Goal: Task Accomplishment & Management: Manage account settings

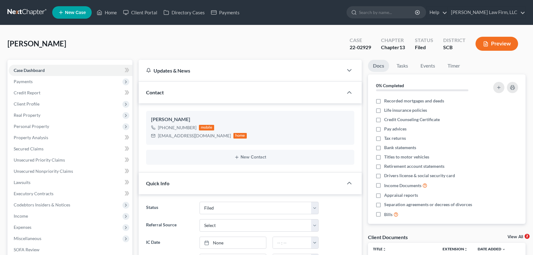
select select "2"
click at [113, 9] on link "Home" at bounding box center [107, 12] width 26 height 11
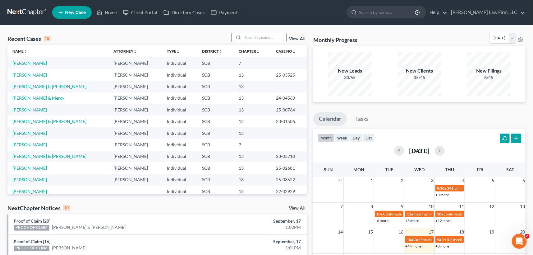
click at [244, 37] on input "search" at bounding box center [265, 37] width 44 height 9
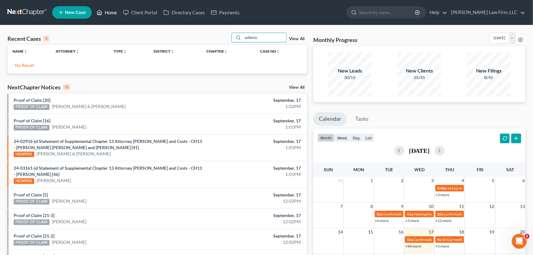
type input "willentz"
click at [108, 10] on link "Home" at bounding box center [107, 12] width 26 height 11
drag, startPoint x: 261, startPoint y: 35, endPoint x: 208, endPoint y: 37, distance: 53.8
click at [208, 37] on div "Recent Cases 0 willentz View All" at bounding box center [157, 39] width 300 height 12
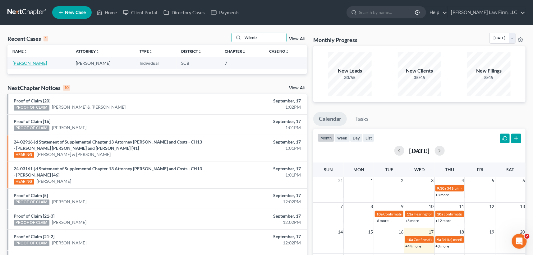
type input "Wilentz"
click at [33, 62] on link "[PERSON_NAME]" at bounding box center [29, 62] width 35 height 5
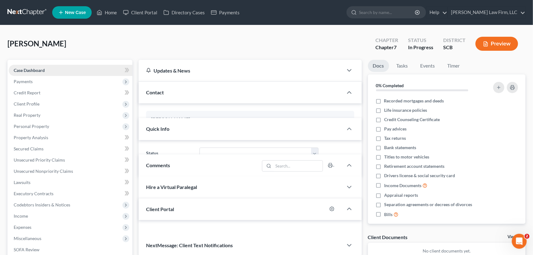
select select "1"
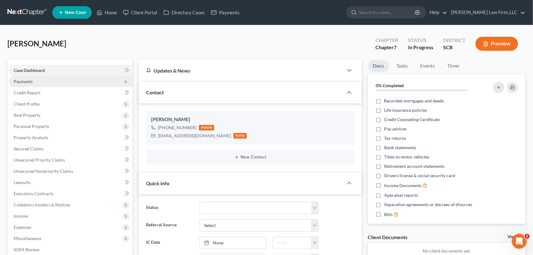
scroll to position [150, 0]
click at [20, 79] on span "Payments" at bounding box center [23, 81] width 19 height 5
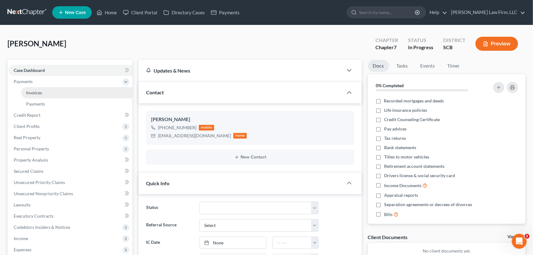
click at [31, 88] on link "Invoices" at bounding box center [76, 92] width 111 height 11
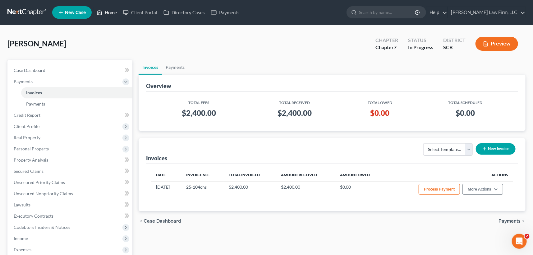
click at [106, 10] on link "Home" at bounding box center [107, 12] width 26 height 11
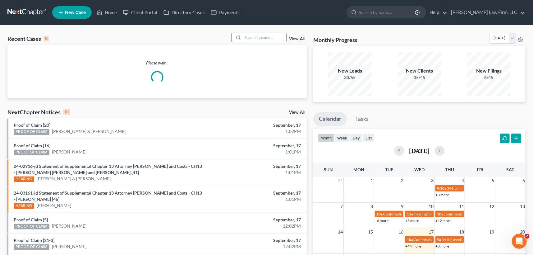
click at [247, 37] on input "search" at bounding box center [265, 37] width 44 height 9
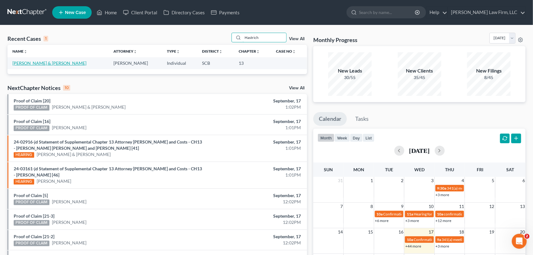
type input "Hastrich"
click at [23, 62] on link "[PERSON_NAME] & [PERSON_NAME]" at bounding box center [49, 62] width 74 height 5
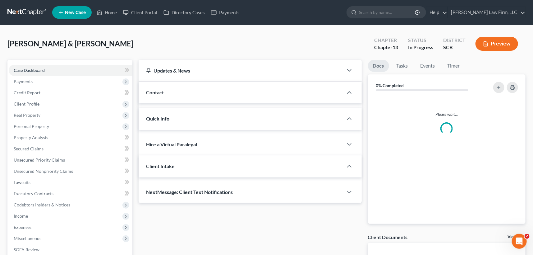
select select "0"
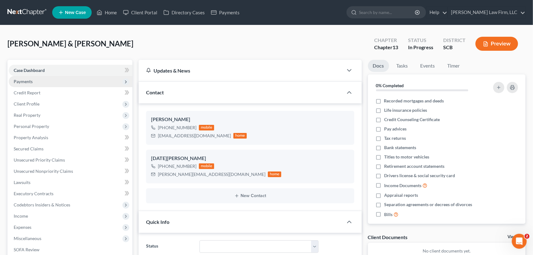
click at [26, 79] on span "Payments" at bounding box center [23, 81] width 19 height 5
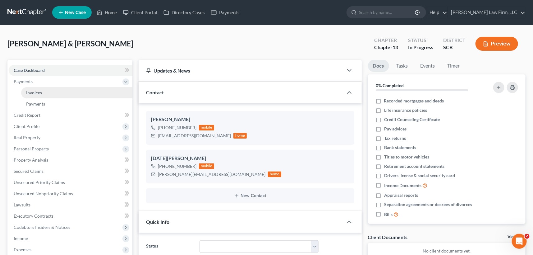
click at [31, 91] on span "Invoices" at bounding box center [34, 92] width 16 height 5
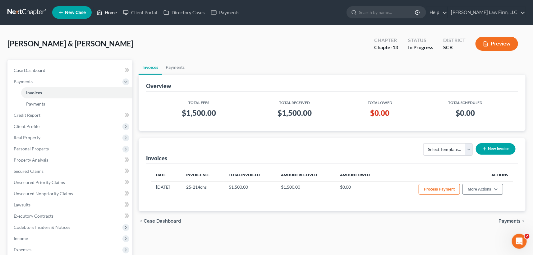
click at [110, 11] on link "Home" at bounding box center [107, 12] width 26 height 11
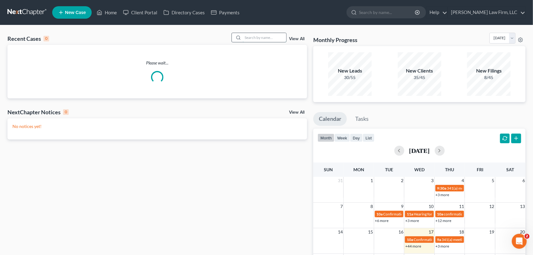
click at [248, 36] on input "search" at bounding box center [265, 37] width 44 height 9
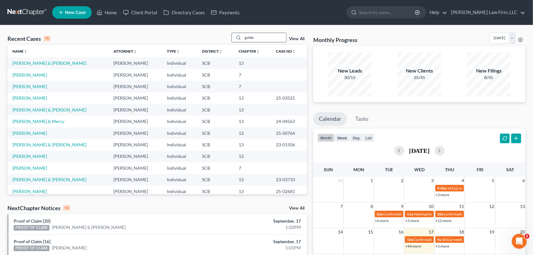
type input "golden"
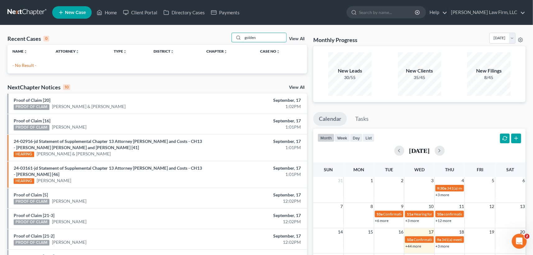
drag, startPoint x: 255, startPoint y: 38, endPoint x: 229, endPoint y: 34, distance: 25.8
click at [237, 37] on div "golden" at bounding box center [259, 38] width 55 height 10
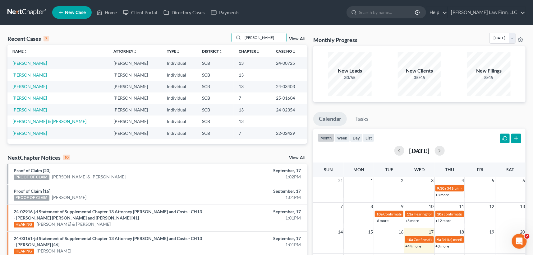
type input "[PERSON_NAME]"
click at [30, 73] on td "[PERSON_NAME]" at bounding box center [57, 75] width 101 height 12
click at [29, 74] on link "[PERSON_NAME]" at bounding box center [29, 74] width 35 height 5
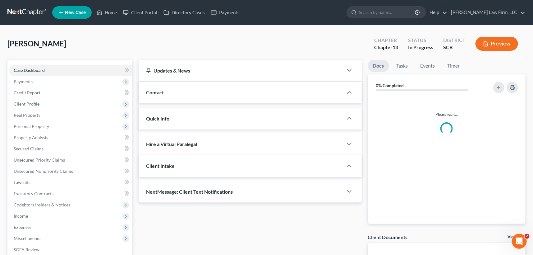
select select "0"
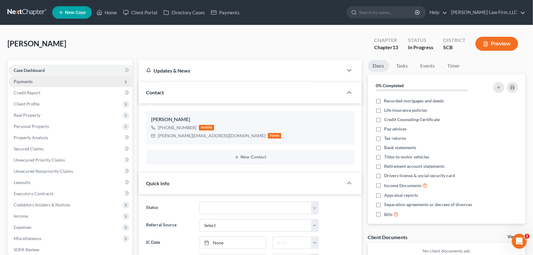
click at [29, 79] on span "Payments" at bounding box center [23, 81] width 19 height 5
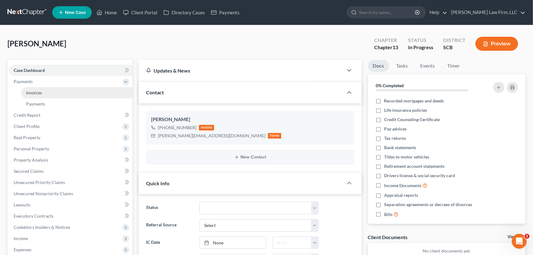
click at [32, 90] on span "Invoices" at bounding box center [34, 92] width 16 height 5
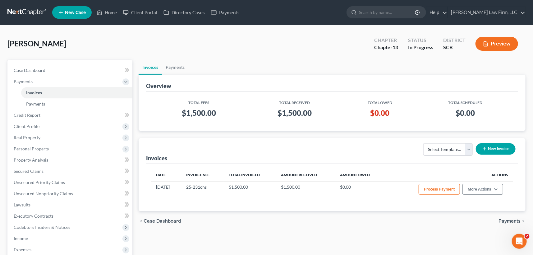
click at [66, 12] on span "New Case" at bounding box center [75, 12] width 21 height 5
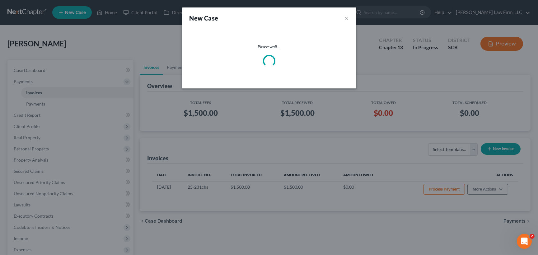
select select "72"
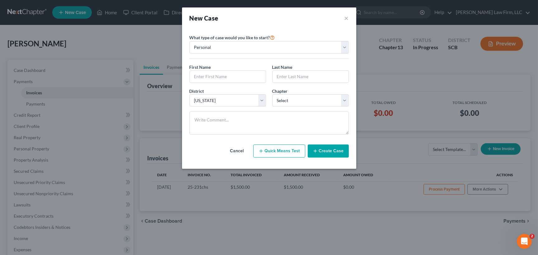
click at [233, 148] on button "Cancel" at bounding box center [236, 151] width 27 height 12
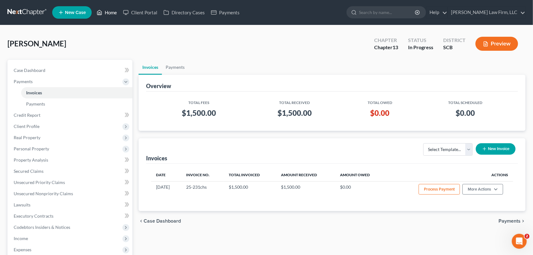
click at [109, 9] on link "Home" at bounding box center [107, 12] width 26 height 11
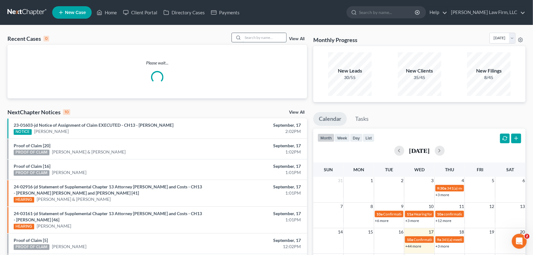
click at [246, 38] on input "search" at bounding box center [265, 37] width 44 height 9
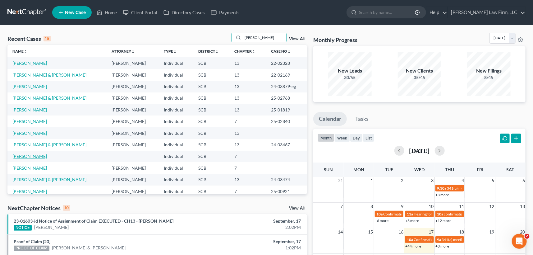
type input "[PERSON_NAME]"
click at [30, 156] on link "[PERSON_NAME]" at bounding box center [29, 155] width 35 height 5
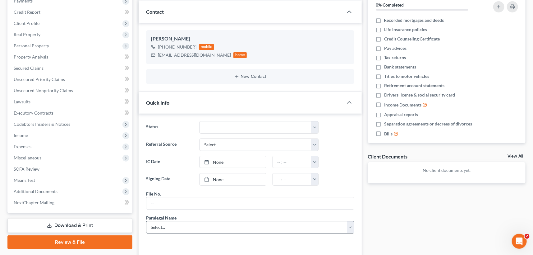
scroll to position [113, 0]
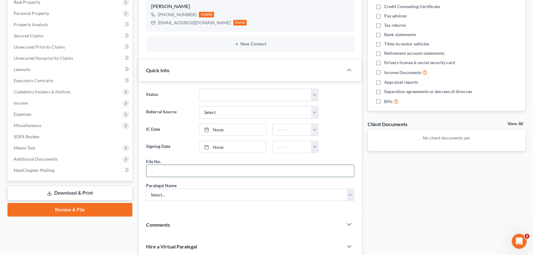
click at [159, 166] on input "text" at bounding box center [250, 171] width 208 height 12
type input "25-249chs"
click at [162, 190] on select "Select... [PERSON_NAME] [PERSON_NAME] [PERSON_NAME] [PERSON_NAME]" at bounding box center [250, 194] width 208 height 12
select select "0"
click at [146, 188] on select "Select... [PERSON_NAME] [PERSON_NAME] [PERSON_NAME] [PERSON_NAME]" at bounding box center [250, 194] width 208 height 12
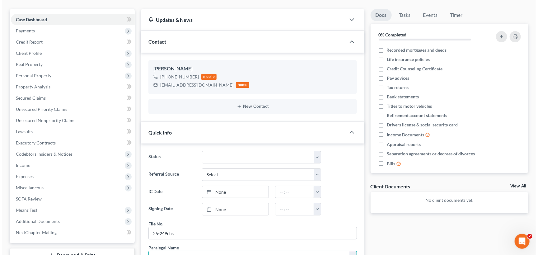
scroll to position [0, 0]
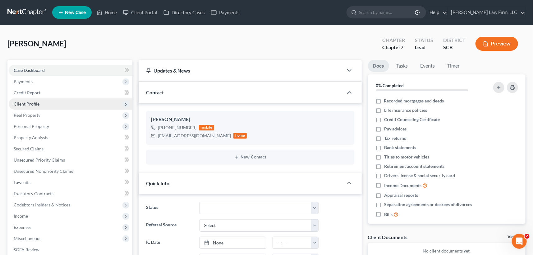
click at [28, 101] on span "Client Profile" at bounding box center [27, 103] width 26 height 5
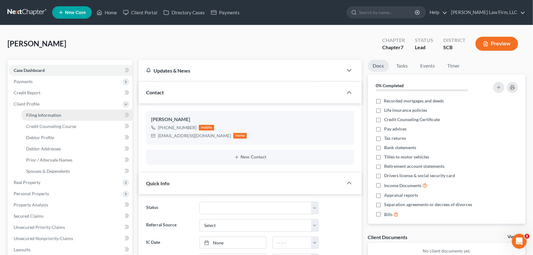
click at [50, 113] on span "Filing Information" at bounding box center [43, 114] width 35 height 5
select select "1"
select select "0"
select select "72"
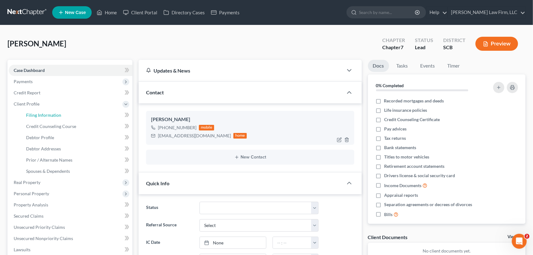
select select "42"
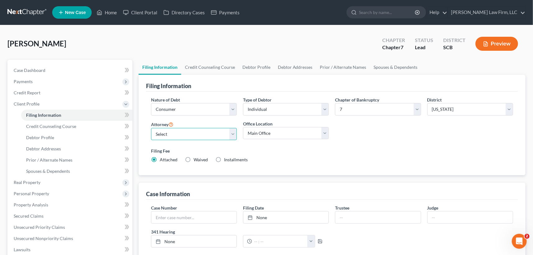
click at [164, 131] on select "Select [PERSON_NAME] - SCB [PERSON_NAME] - SCB" at bounding box center [194, 134] width 86 height 12
select select "0"
click at [151, 128] on select "Select [PERSON_NAME] - SCB [PERSON_NAME] - SCB" at bounding box center [194, 134] width 86 height 12
click at [42, 135] on span "Debtor Profile" at bounding box center [40, 137] width 28 height 5
select select "0"
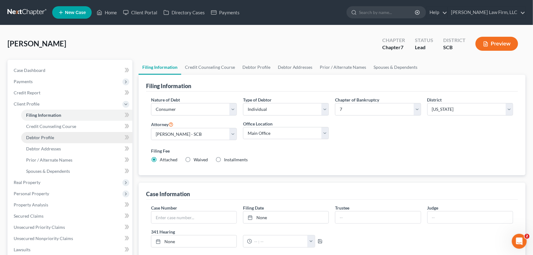
select select "0"
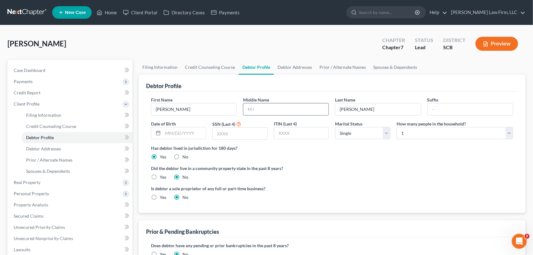
click at [247, 108] on input "text" at bounding box center [285, 109] width 85 height 12
type input "Shaylan"
click at [49, 147] on span "Debtor Addresses" at bounding box center [43, 148] width 35 height 5
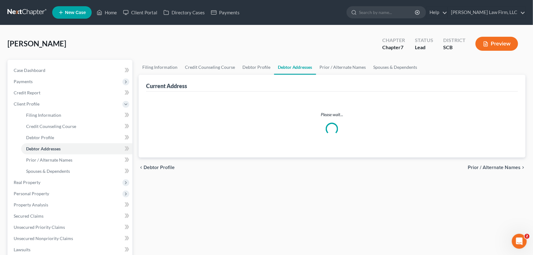
select select "0"
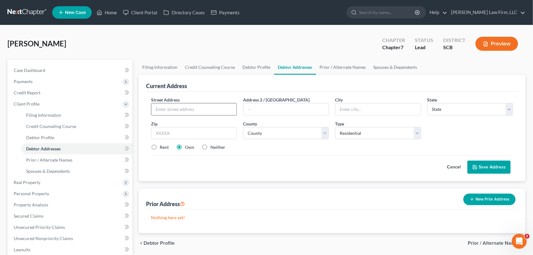
click at [160, 108] on input "text" at bounding box center [193, 109] width 85 height 12
type input "[STREET_ADDRESS][PERSON_NAME]"
click at [357, 111] on input "text" at bounding box center [377, 109] width 85 height 12
type input "Hollywood"
select select "42"
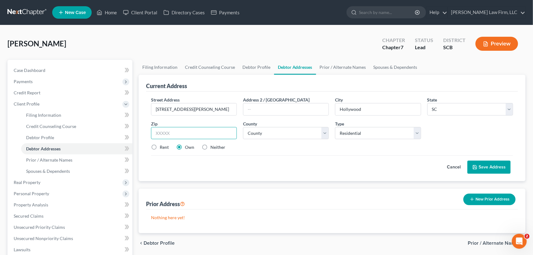
click at [162, 132] on input "text" at bounding box center [194, 133] width 86 height 12
type input "29449"
click at [285, 135] on select "County [GEOGRAPHIC_DATA] [GEOGRAPHIC_DATA] [GEOGRAPHIC_DATA] [GEOGRAPHIC_DATA] …" at bounding box center [286, 133] width 86 height 12
select select "9"
click at [243, 127] on select "County [GEOGRAPHIC_DATA] [GEOGRAPHIC_DATA] [GEOGRAPHIC_DATA] [GEOGRAPHIC_DATA] …" at bounding box center [286, 133] width 86 height 12
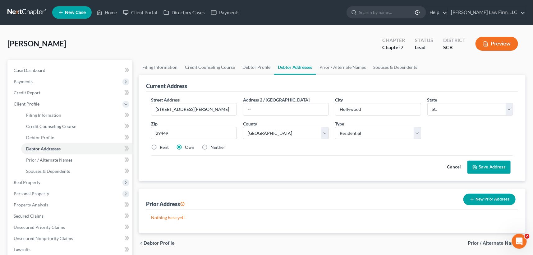
click at [160, 147] on label "Rent" at bounding box center [164, 147] width 9 height 6
click at [162, 147] on input "Rent" at bounding box center [164, 146] width 4 height 4
radio input "true"
click at [492, 162] on button "Save Address" at bounding box center [489, 166] width 43 height 13
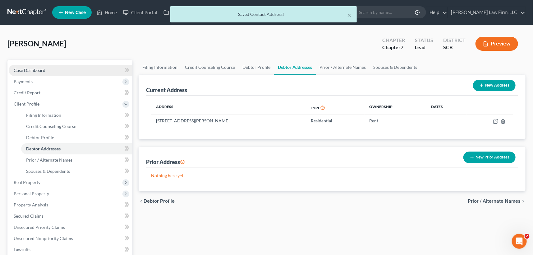
click at [28, 68] on span "Case Dashboard" at bounding box center [30, 69] width 32 height 5
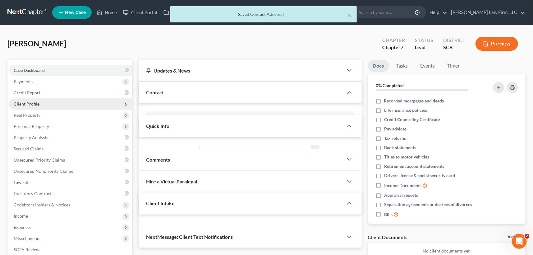
select select "0"
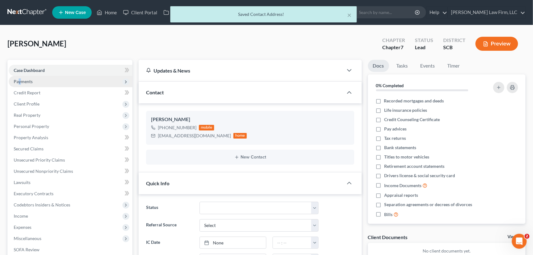
click at [19, 79] on span "Payments" at bounding box center [23, 81] width 19 height 5
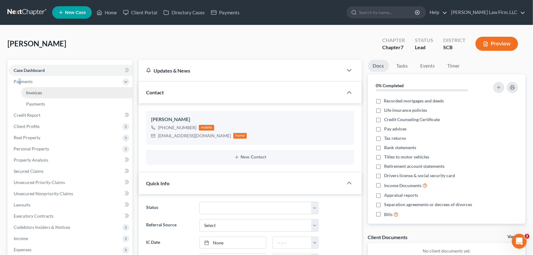
drag, startPoint x: 36, startPoint y: 90, endPoint x: 283, endPoint y: 114, distance: 247.7
click at [36, 91] on span "Invoices" at bounding box center [34, 92] width 16 height 5
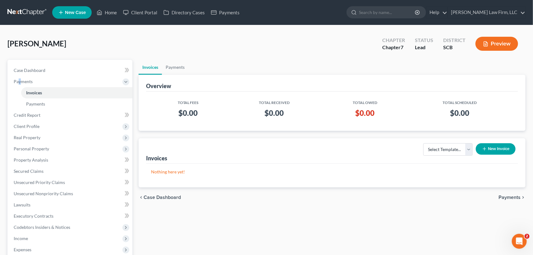
click at [486, 144] on button "New Invoice" at bounding box center [496, 149] width 40 height 12
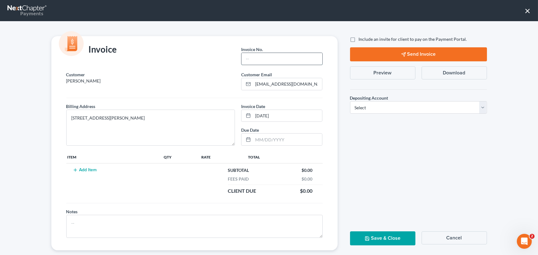
click at [251, 57] on input "text" at bounding box center [281, 59] width 81 height 12
type input "25-249CHS"
click at [81, 168] on button "Add Item" at bounding box center [84, 169] width 27 height 5
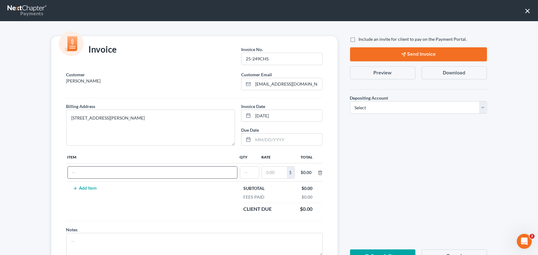
click at [81, 169] on input "text" at bounding box center [152, 172] width 169 height 12
type input "Chapter 7 Fees"
type input "1"
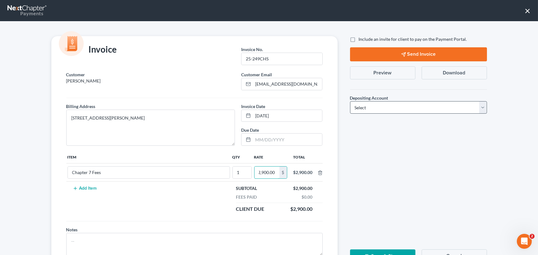
type input "2,900.00"
drag, startPoint x: 479, startPoint y: 108, endPoint x: 473, endPoint y: 113, distance: 7.6
click at [479, 108] on select "Select Operation Trust" at bounding box center [418, 107] width 137 height 12
select select "1"
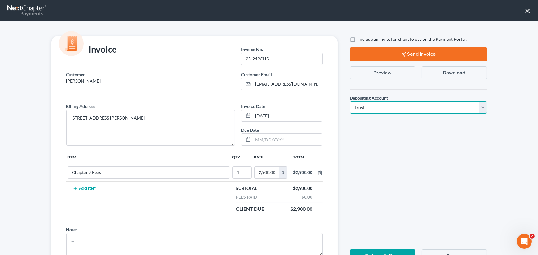
click at [350, 101] on select "Select Operation Trust" at bounding box center [418, 107] width 137 height 12
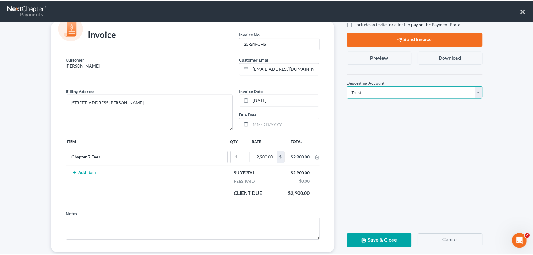
scroll to position [28, 0]
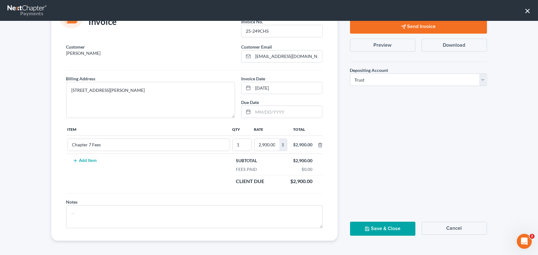
click at [373, 225] on button "Save & Close" at bounding box center [382, 228] width 65 height 14
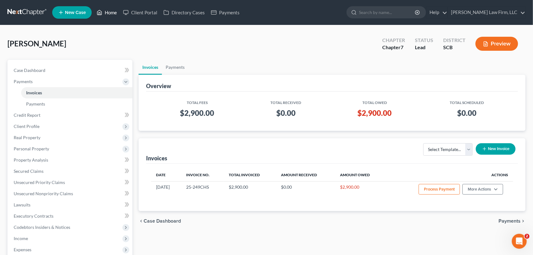
click at [109, 10] on link "Home" at bounding box center [107, 12] width 26 height 11
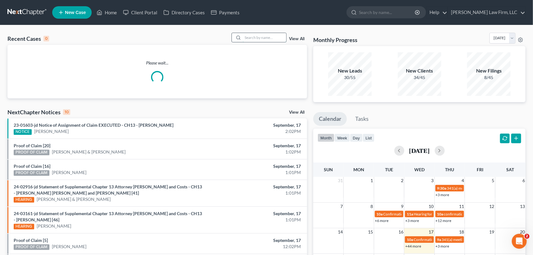
click at [252, 36] on input "search" at bounding box center [265, 37] width 44 height 9
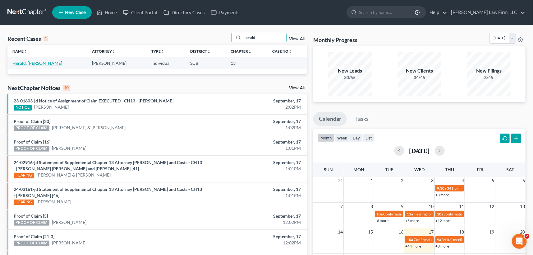
type input "herald"
click at [24, 62] on link "Herald, [PERSON_NAME]" at bounding box center [37, 62] width 50 height 5
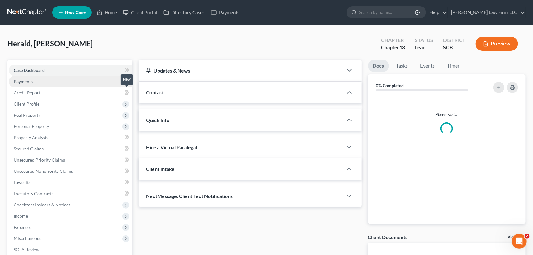
select select "0"
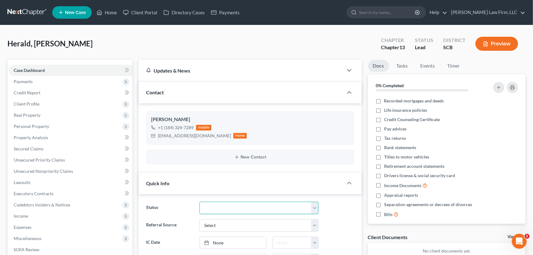
click at [219, 206] on select "Discharged Dismissed Filed In Progress Lead Lost Lead Ready to File To Review W…" at bounding box center [259, 207] width 119 height 12
select select "3"
click at [200, 201] on select "Discharged Dismissed Filed In Progress Lead Lost Lead Ready to File To Review W…" at bounding box center [259, 207] width 119 height 12
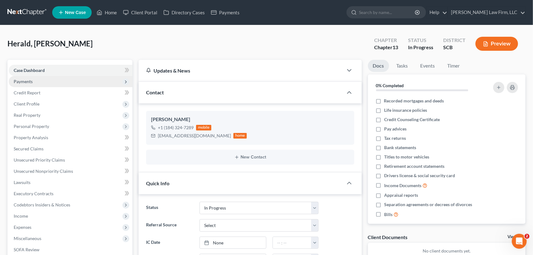
click at [23, 80] on span "Payments" at bounding box center [23, 81] width 19 height 5
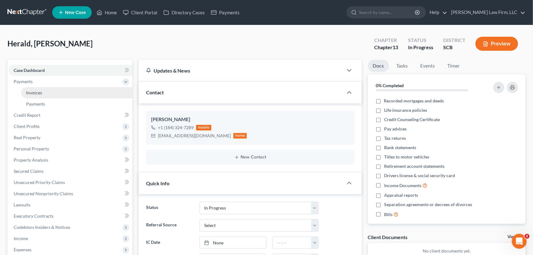
click at [32, 90] on span "Invoices" at bounding box center [34, 92] width 16 height 5
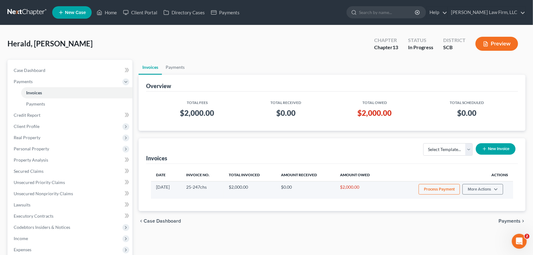
click at [441, 188] on button "Process Payment" at bounding box center [439, 189] width 41 height 11
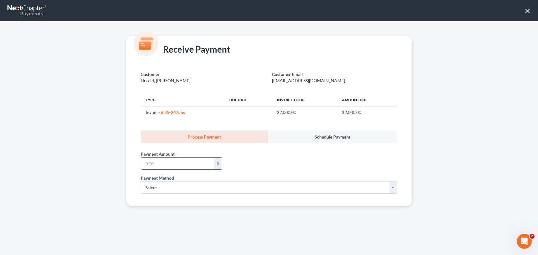
click at [145, 159] on input "text" at bounding box center [177, 163] width 73 height 12
type input "500.00"
click at [159, 184] on select "Select ACH Credit Card" at bounding box center [269, 187] width 256 height 12
select select "1"
click at [141, 181] on select "Select ACH Credit Card" at bounding box center [269, 187] width 256 height 12
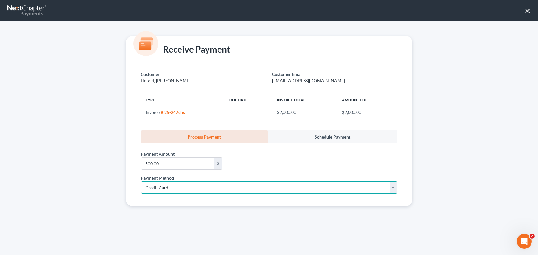
select select "42"
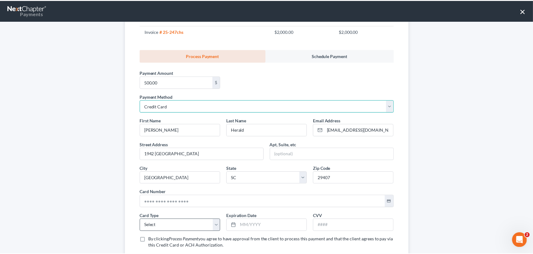
scroll to position [113, 0]
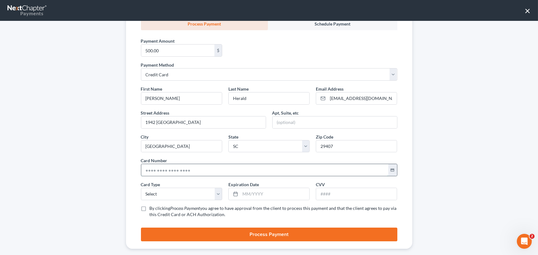
click at [144, 169] on input "text" at bounding box center [264, 170] width 247 height 12
type input "[CREDIT_CARD_NUMBER]"
click at [146, 193] on select "Select Visa MasterCard Discover American Express" at bounding box center [181, 193] width 81 height 12
select select "0"
click at [141, 187] on select "Select Visa MasterCard Discover American Express" at bounding box center [181, 193] width 81 height 12
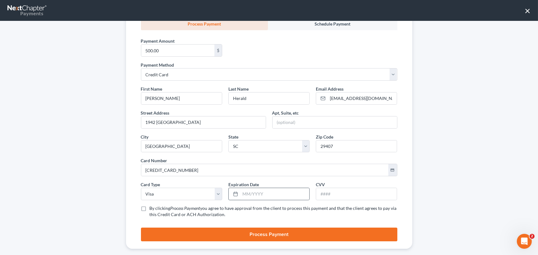
click at [237, 194] on div at bounding box center [235, 194] width 12 height 12
click at [247, 194] on input "text" at bounding box center [274, 194] width 69 height 12
type input "06/2030"
click at [323, 194] on input "text" at bounding box center [356, 194] width 81 height 12
type input "405"
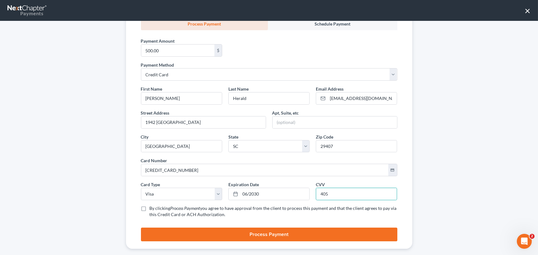
drag, startPoint x: 141, startPoint y: 207, endPoint x: 207, endPoint y: 224, distance: 68.3
click at [150, 208] on label "By clicking Process Payment you agree to have approval from the client to proce…" at bounding box center [273, 211] width 247 height 12
click at [152, 208] on input "By clicking Process Payment you agree to have approval from the client to proce…" at bounding box center [154, 207] width 4 height 4
checkbox input "true"
click at [246, 233] on button "Process Payment" at bounding box center [269, 234] width 256 height 14
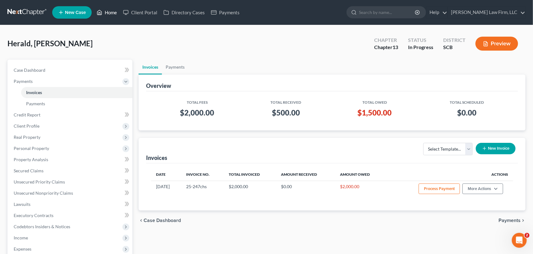
click at [110, 9] on link "Home" at bounding box center [107, 12] width 26 height 11
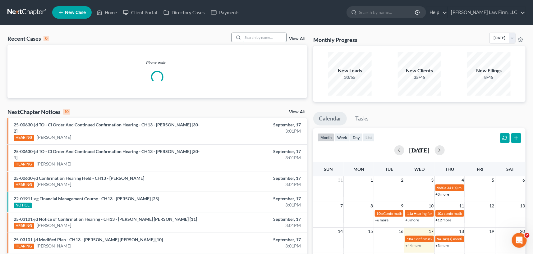
click at [256, 36] on input "search" at bounding box center [265, 37] width 44 height 9
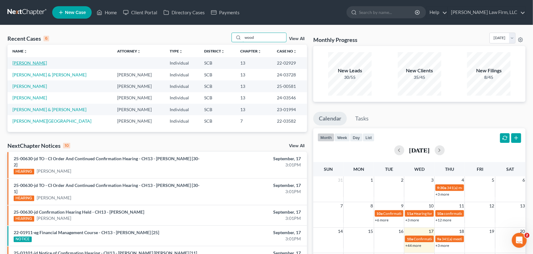
type input "wood"
click at [40, 61] on link "[PERSON_NAME]" at bounding box center [29, 62] width 35 height 5
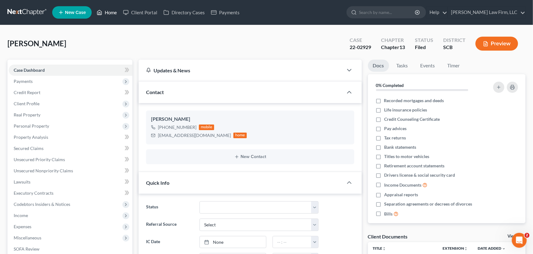
click at [108, 11] on link "Home" at bounding box center [107, 12] width 26 height 11
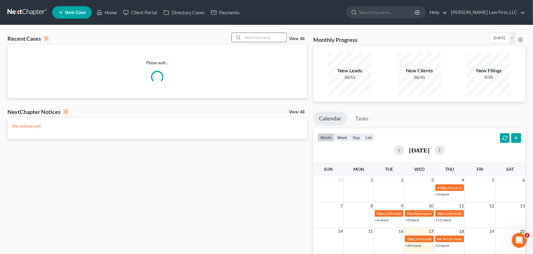
click at [249, 36] on input "search" at bounding box center [265, 37] width 44 height 9
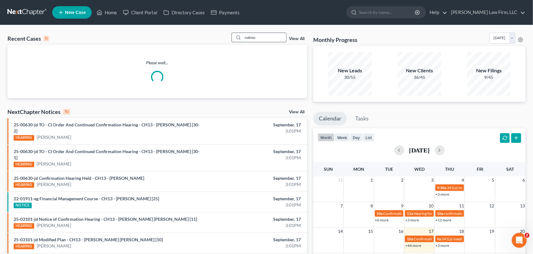
type input "[PERSON_NAME]"
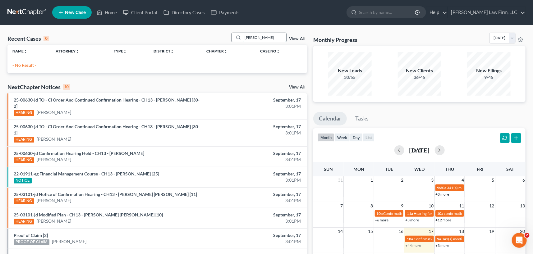
drag, startPoint x: 261, startPoint y: 39, endPoint x: 242, endPoint y: 42, distance: 18.2
click at [244, 41] on input "[PERSON_NAME]" at bounding box center [265, 37] width 44 height 9
type input "Rhonajen"
click at [299, 37] on link "View All" at bounding box center [297, 39] width 16 height 4
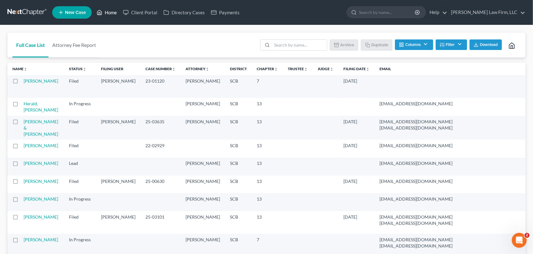
click at [110, 10] on link "Home" at bounding box center [107, 12] width 26 height 11
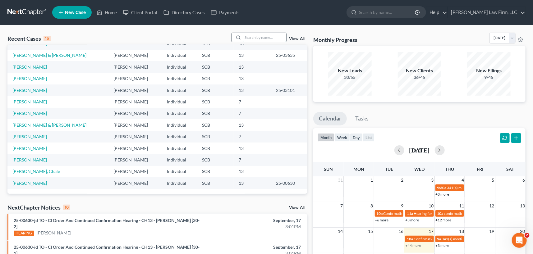
click at [247, 38] on input "search" at bounding box center [265, 37] width 44 height 9
type input "rhonajen"
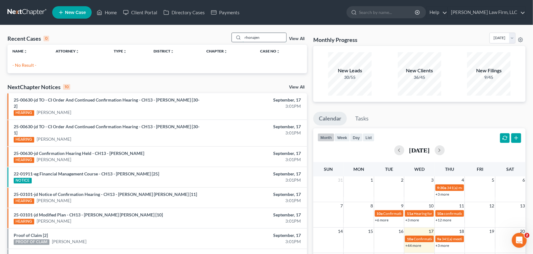
drag, startPoint x: 265, startPoint y: 36, endPoint x: 243, endPoint y: 35, distance: 22.1
click at [243, 35] on input "rhonajen" at bounding box center [265, 37] width 44 height 9
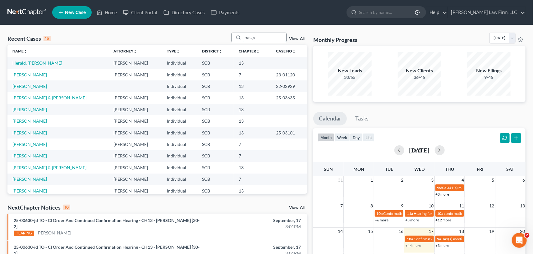
type input "ronajen"
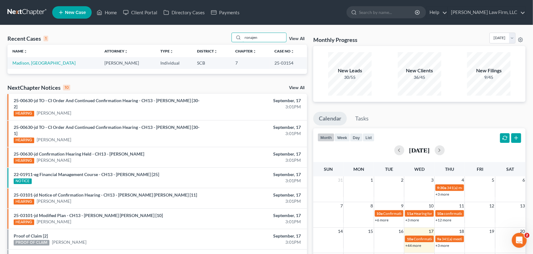
drag, startPoint x: 265, startPoint y: 36, endPoint x: 215, endPoint y: 36, distance: 50.7
click at [219, 37] on div "Recent Cases 1 ronajen View All" at bounding box center [157, 39] width 300 height 12
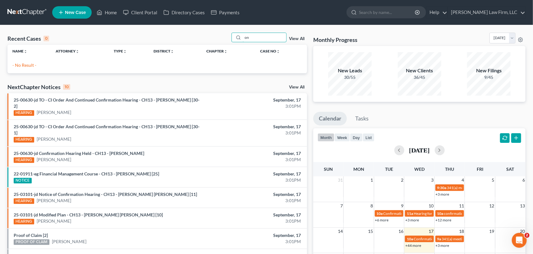
type input "n"
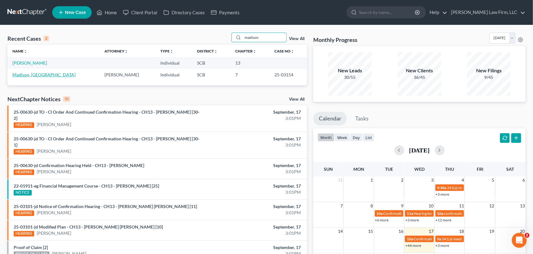
type input "madison"
click at [35, 74] on link "Madison, [GEOGRAPHIC_DATA]" at bounding box center [43, 74] width 63 height 5
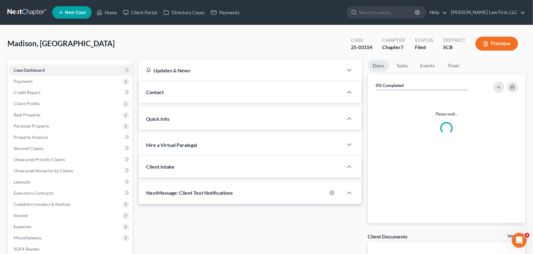
select select "0"
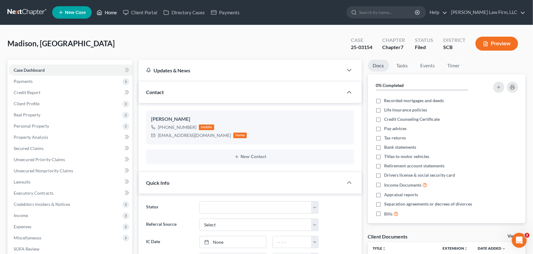
drag, startPoint x: 116, startPoint y: 12, endPoint x: 258, endPoint y: 9, distance: 142.4
click at [116, 12] on link "Home" at bounding box center [107, 12] width 26 height 11
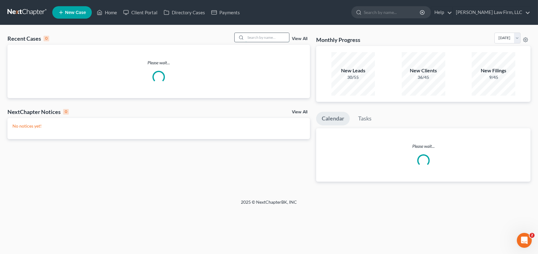
click at [252, 35] on input "search" at bounding box center [267, 37] width 44 height 9
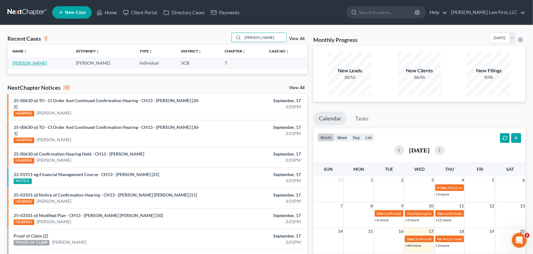
type input "[PERSON_NAME]"
click at [28, 61] on link "[PERSON_NAME]" at bounding box center [29, 62] width 35 height 5
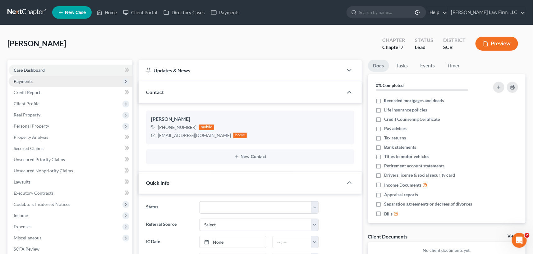
click at [29, 79] on span "Payments" at bounding box center [23, 81] width 19 height 5
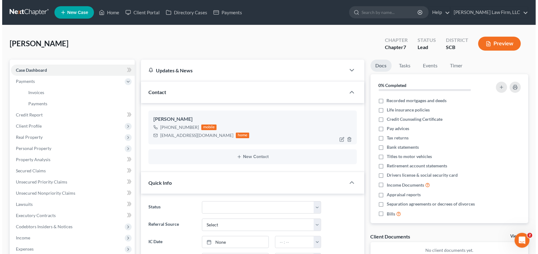
scroll to position [293, 0]
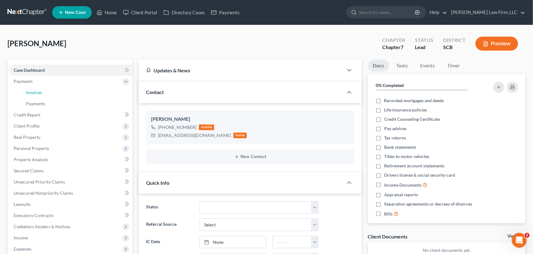
drag, startPoint x: 38, startPoint y: 91, endPoint x: 7, endPoint y: 95, distance: 30.9
click at [39, 91] on span "Invoices" at bounding box center [34, 92] width 16 height 5
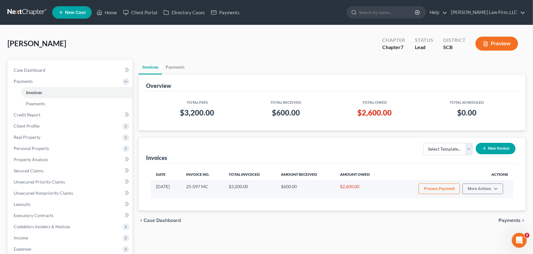
click at [446, 187] on button "Process Payment" at bounding box center [439, 189] width 41 height 11
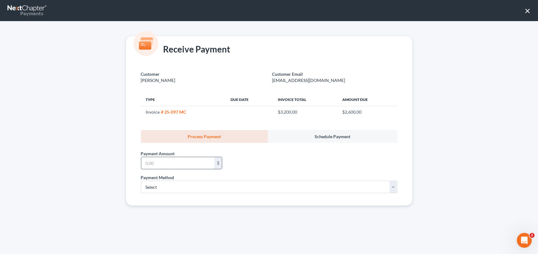
drag, startPoint x: 146, startPoint y: 159, endPoint x: 149, endPoint y: 157, distance: 3.4
click at [149, 157] on input "text" at bounding box center [177, 163] width 73 height 12
type input "5"
type input "500.00"
click at [177, 182] on select "Select ACH Credit Card" at bounding box center [269, 187] width 256 height 12
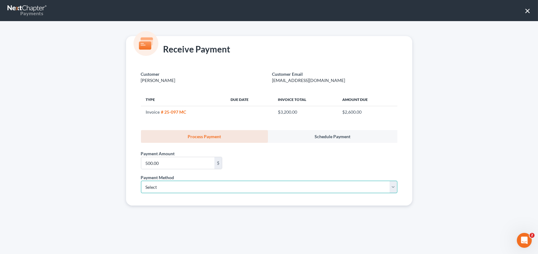
select select "1"
click at [141, 181] on select "Select ACH Credit Card" at bounding box center [269, 187] width 256 height 12
select select "42"
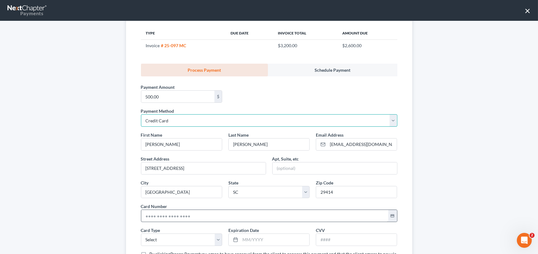
scroll to position [85, 0]
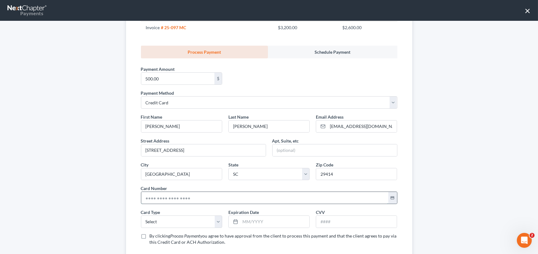
click at [143, 199] on input "text" at bounding box center [264, 198] width 247 height 12
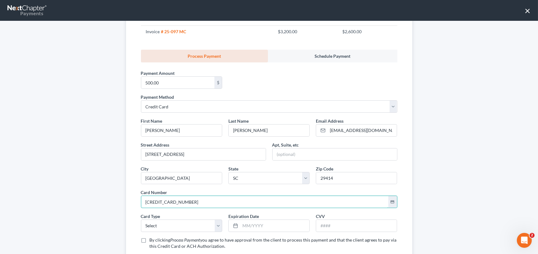
scroll to position [113, 0]
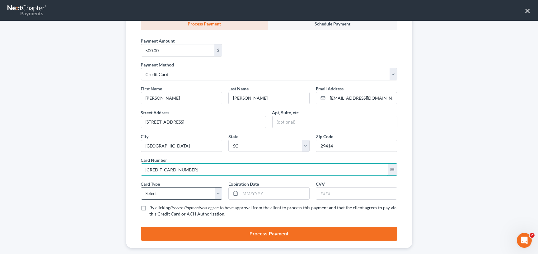
type input "[CREDIT_CARD_NUMBER]"
click at [152, 194] on select "Select Visa MasterCard Discover American Express" at bounding box center [181, 193] width 81 height 12
select select "1"
click at [141, 187] on select "Select Visa MasterCard Discover American Express" at bounding box center [181, 193] width 81 height 12
click at [240, 194] on input "text" at bounding box center [274, 194] width 69 height 12
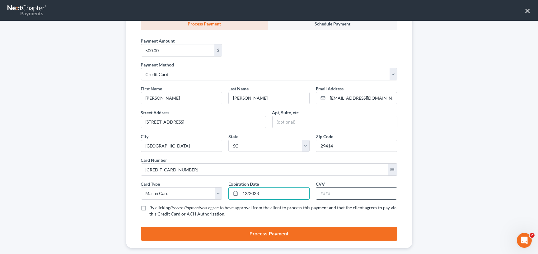
type input "12/2028"
click at [326, 193] on input "text" at bounding box center [356, 194] width 81 height 12
type input "687"
click at [150, 207] on label "By clicking Process Payment you agree to have approval from the client to proce…" at bounding box center [273, 211] width 247 height 12
click at [152, 207] on input "By clicking Process Payment you agree to have approval from the client to proce…" at bounding box center [154, 207] width 4 height 4
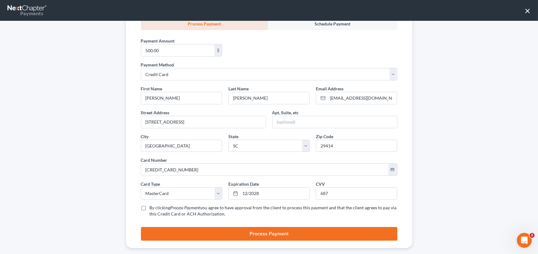
checkbox input "true"
click at [278, 232] on button "Process Payment" at bounding box center [269, 234] width 256 height 14
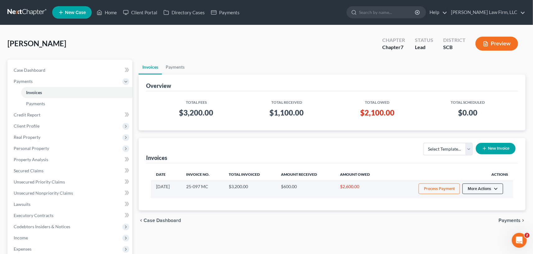
click at [481, 188] on button "More Actions" at bounding box center [483, 189] width 41 height 11
click at [471, 201] on link "View/Edit" at bounding box center [491, 202] width 73 height 11
select select "1"
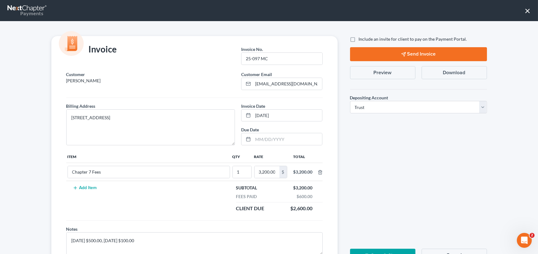
click at [410, 53] on button "Send Invoice" at bounding box center [418, 54] width 137 height 14
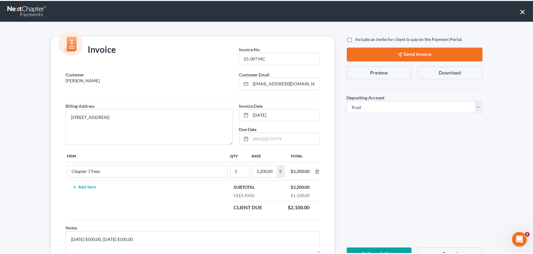
scroll to position [28, 0]
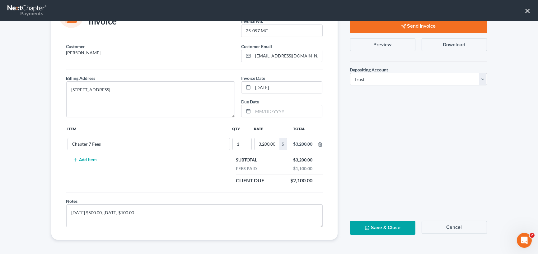
click at [375, 227] on button "Save & Close" at bounding box center [382, 228] width 65 height 14
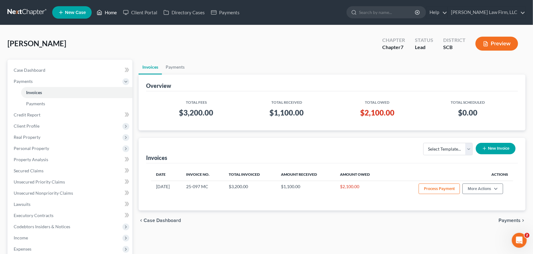
click at [114, 9] on link "Home" at bounding box center [107, 12] width 26 height 11
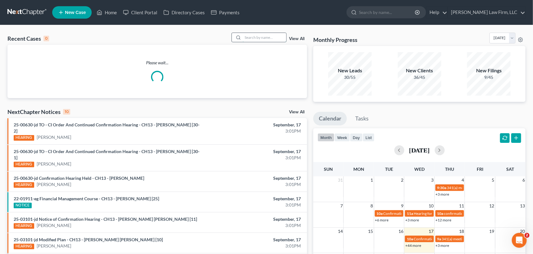
drag, startPoint x: 247, startPoint y: 39, endPoint x: 244, endPoint y: 41, distance: 3.2
click at [245, 41] on input "search" at bounding box center [265, 37] width 44 height 9
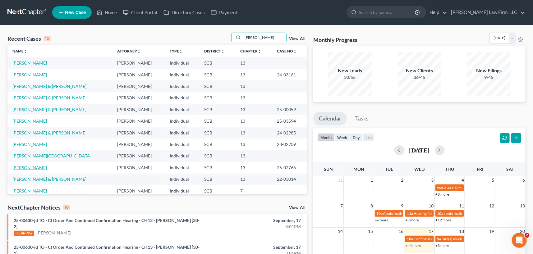
type input "[PERSON_NAME]"
click at [27, 167] on link "[PERSON_NAME]" at bounding box center [29, 167] width 35 height 5
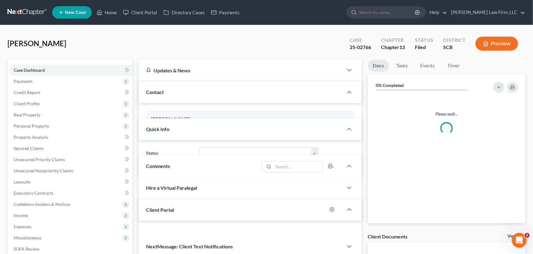
select select "0"
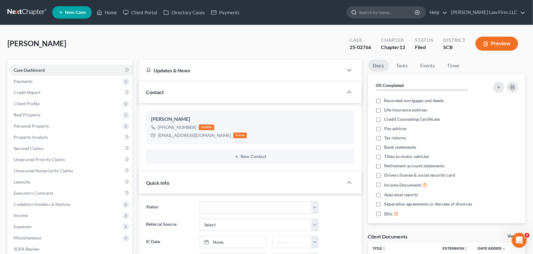
drag, startPoint x: 391, startPoint y: 13, endPoint x: 396, endPoint y: 11, distance: 5.6
click at [393, 13] on input "search" at bounding box center [387, 13] width 57 height 12
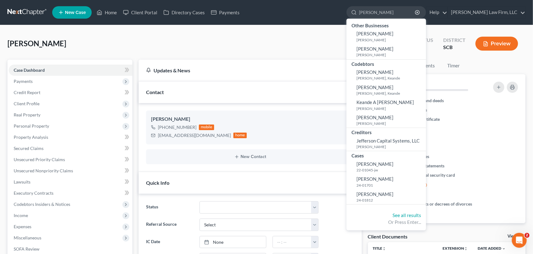
type input "[PERSON_NAME]"
drag, startPoint x: 397, startPoint y: 7, endPoint x: 344, endPoint y: 9, distance: 52.3
click at [344, 10] on ul "New Case Home Client Portal Directory Cases Payments [PERSON_NAME] - No Result …" at bounding box center [288, 12] width 473 height 16
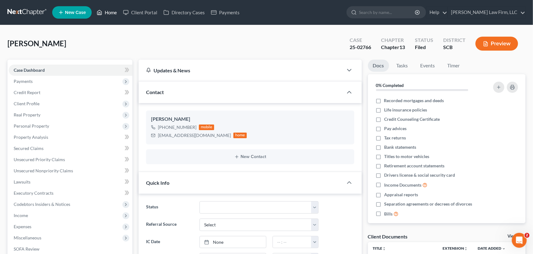
click at [108, 10] on link "Home" at bounding box center [107, 12] width 26 height 11
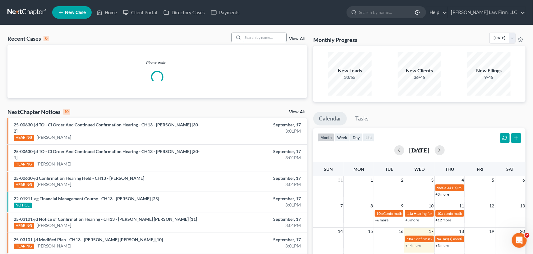
click at [249, 34] on input "search" at bounding box center [265, 37] width 44 height 9
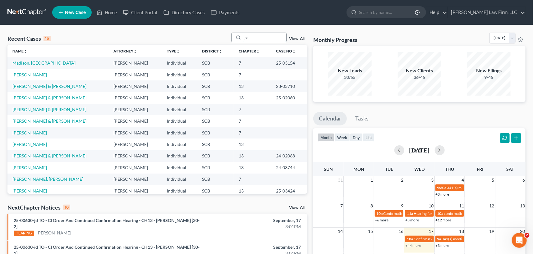
type input "j"
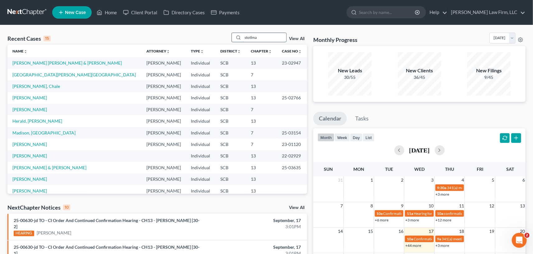
type input "stotlman"
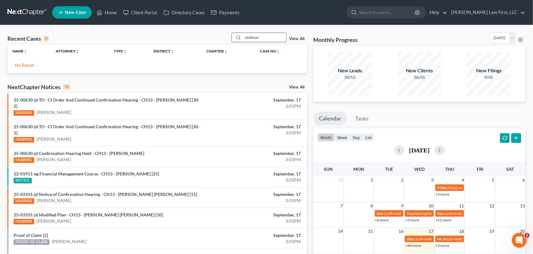
drag, startPoint x: 256, startPoint y: 38, endPoint x: 243, endPoint y: 38, distance: 13.1
click at [243, 38] on input "stotlman" at bounding box center [265, 37] width 44 height 9
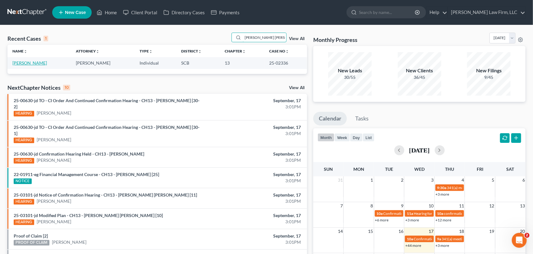
type input "[PERSON_NAME] [PERSON_NAME]"
click at [37, 62] on link "[PERSON_NAME]" at bounding box center [29, 62] width 35 height 5
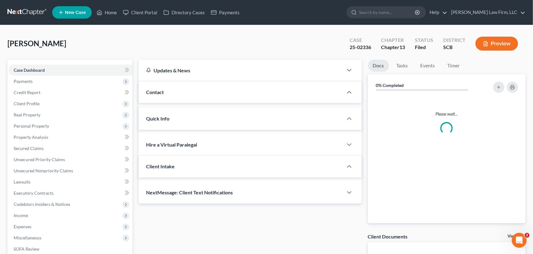
select select "1"
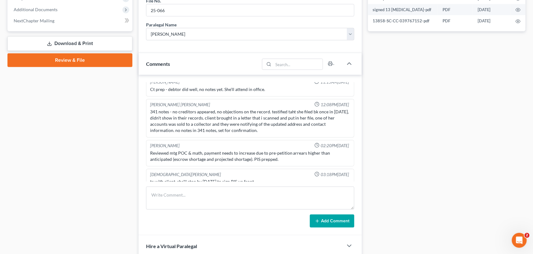
scroll to position [339, 0]
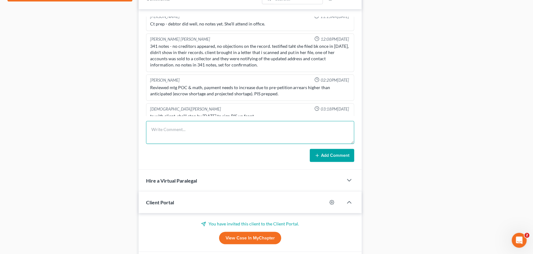
click at [172, 136] on textarea at bounding box center [250, 132] width 208 height 23
type textarea "[PERSON_NAME] called and left a message to update her phone number to [PHONE_NU…"
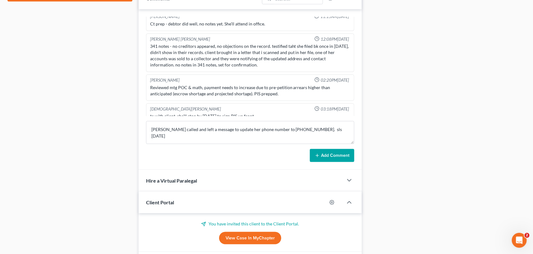
click at [332, 150] on button "Add Comment" at bounding box center [332, 155] width 44 height 13
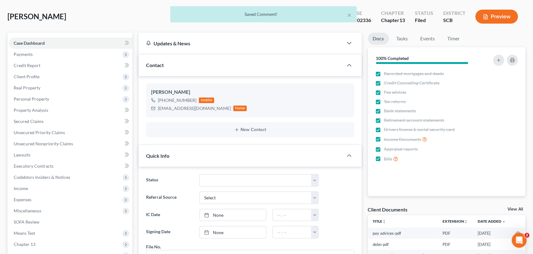
scroll to position [0, 0]
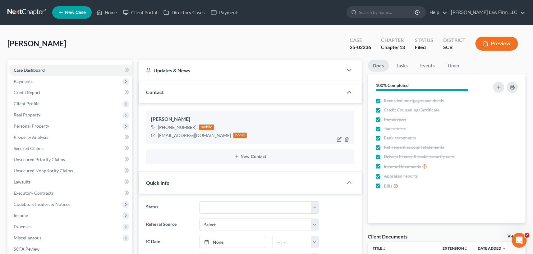
drag, startPoint x: 161, startPoint y: 126, endPoint x: 193, endPoint y: 126, distance: 32.3
click at [193, 126] on div "[PHONE_NUMBER]" at bounding box center [177, 127] width 39 height 6
copy div "[PHONE_NUMBER]"
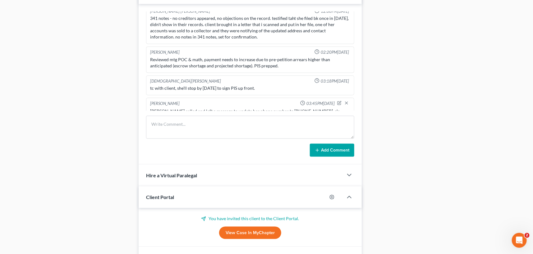
scroll to position [381, 0]
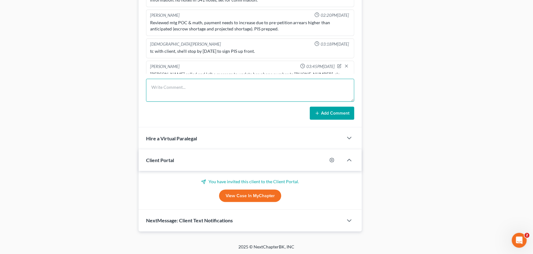
click at [213, 89] on textarea at bounding box center [250, 90] width 208 height 23
paste textarea "[PHONE_NUMBER]"
type textarea "number was [PHONE_NUMBER]."
click at [320, 111] on icon at bounding box center [317, 113] width 5 height 5
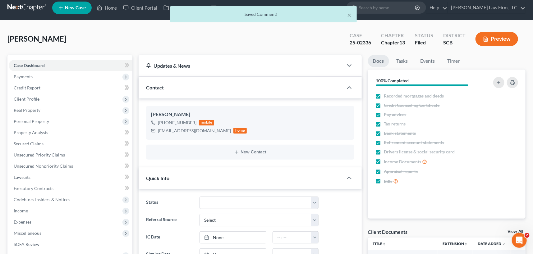
scroll to position [0, 0]
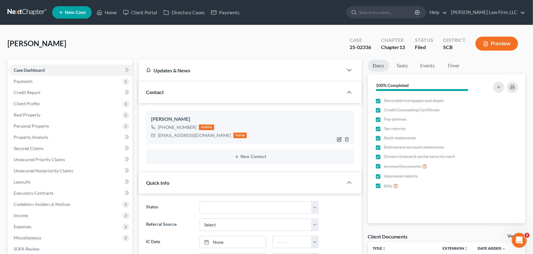
click at [340, 138] on icon "button" at bounding box center [339, 139] width 5 height 5
select select "0"
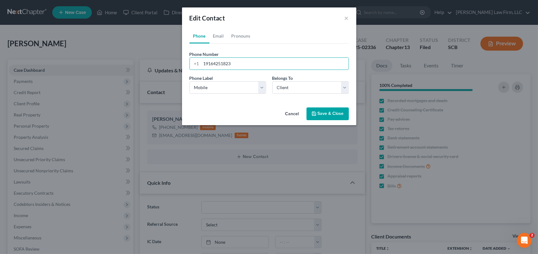
drag, startPoint x: 202, startPoint y: 63, endPoint x: 299, endPoint y: 53, distance: 98.1
click at [299, 53] on div "Phone Number * [PHONE_NUMBER]" at bounding box center [268, 60] width 165 height 19
type input "[PHONE_NUMBER]"
click at [320, 114] on button "Save & Close" at bounding box center [327, 114] width 42 height 13
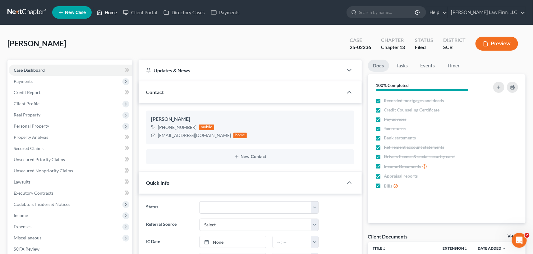
click at [109, 12] on link "Home" at bounding box center [107, 12] width 26 height 11
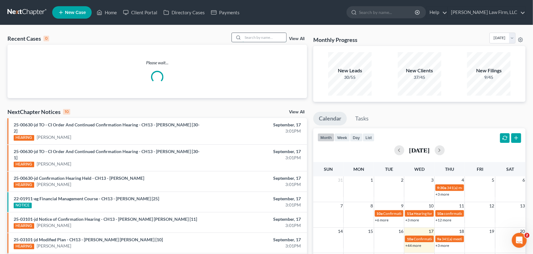
click at [253, 39] on input "search" at bounding box center [265, 37] width 44 height 9
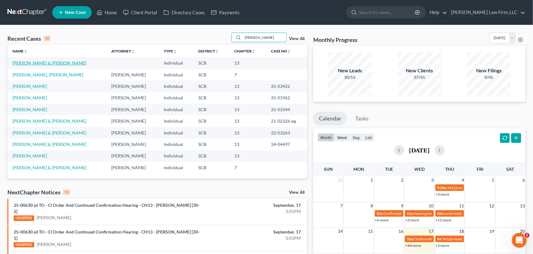
type input "[PERSON_NAME]"
click at [46, 62] on link "[PERSON_NAME] & [PERSON_NAME]" at bounding box center [49, 62] width 74 height 5
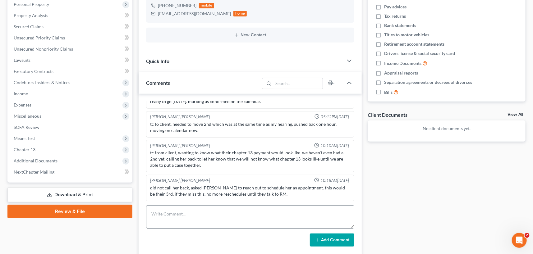
scroll to position [169, 0]
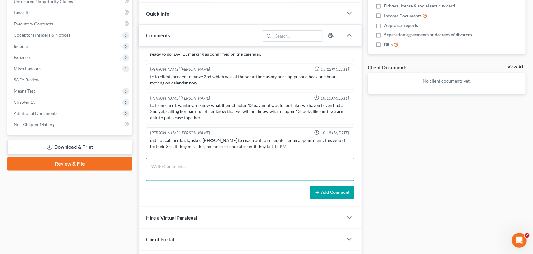
drag, startPoint x: 149, startPoint y: 163, endPoint x: 153, endPoint y: 162, distance: 3.8
click at [150, 163] on textarea at bounding box center [250, 169] width 208 height 23
type textarea "lvm to schedule 2nd in Cola with [PERSON_NAME] [DATE] and again on [DATE]. this…"
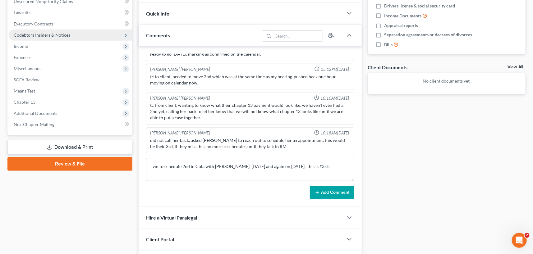
drag, startPoint x: 334, startPoint y: 191, endPoint x: 131, endPoint y: 36, distance: 255.5
click at [334, 191] on button "Add Comment" at bounding box center [332, 192] width 44 height 13
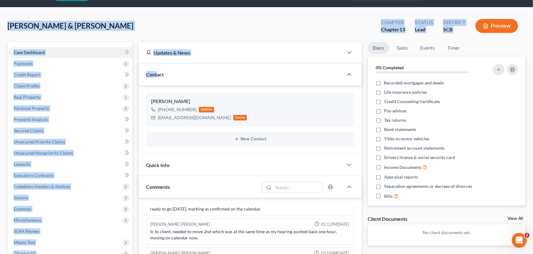
scroll to position [0, 0]
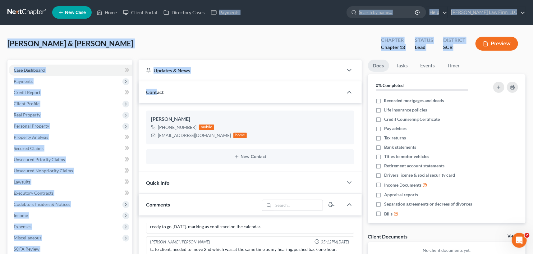
drag, startPoint x: 145, startPoint y: 26, endPoint x: 217, endPoint y: -12, distance: 80.5
click at [217, 0] on html "Home New Case Client Portal Directory Cases Payments [PERSON_NAME] Law Firm, LL…" at bounding box center [266, 233] width 533 height 466
drag, startPoint x: 291, startPoint y: 53, endPoint x: 199, endPoint y: 127, distance: 118.1
click at [291, 53] on div "[PERSON_NAME] & [PERSON_NAME] Upgraded Chapter Chapter 13 Status Lead District …" at bounding box center [266, 46] width 518 height 27
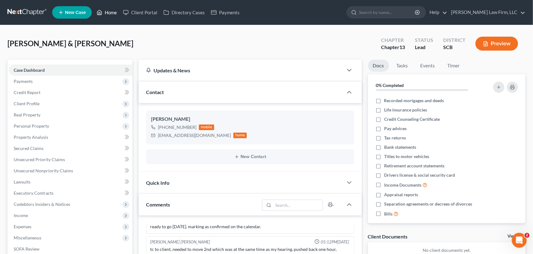
click at [111, 11] on link "Home" at bounding box center [107, 12] width 26 height 11
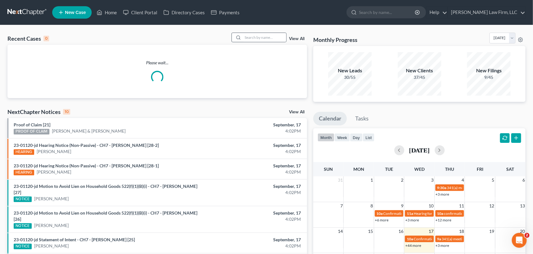
click at [241, 37] on div at bounding box center [237, 37] width 11 height 9
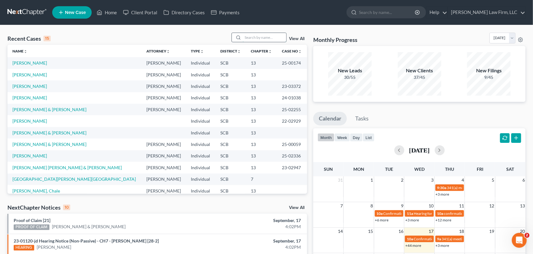
click at [246, 38] on input "search" at bounding box center [265, 37] width 44 height 9
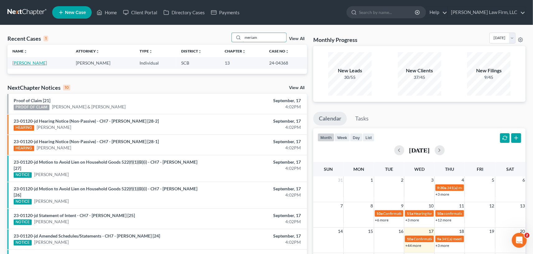
type input "meriam"
click at [36, 64] on link "[PERSON_NAME]" at bounding box center [29, 62] width 35 height 5
select select "1"
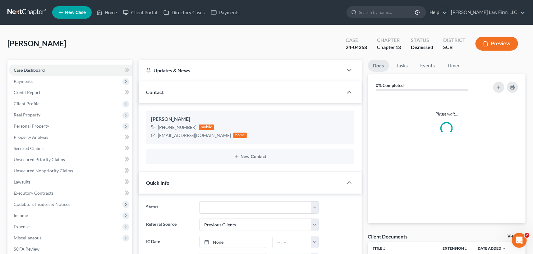
select select "0"
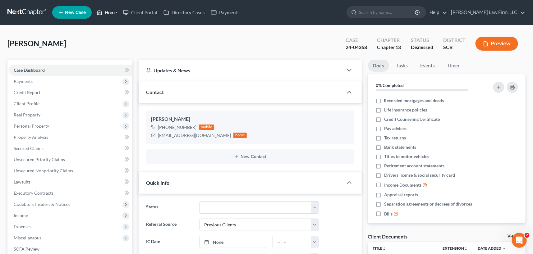
click at [113, 13] on link "Home" at bounding box center [107, 12] width 26 height 11
